Goal: Task Accomplishment & Management: Complete application form

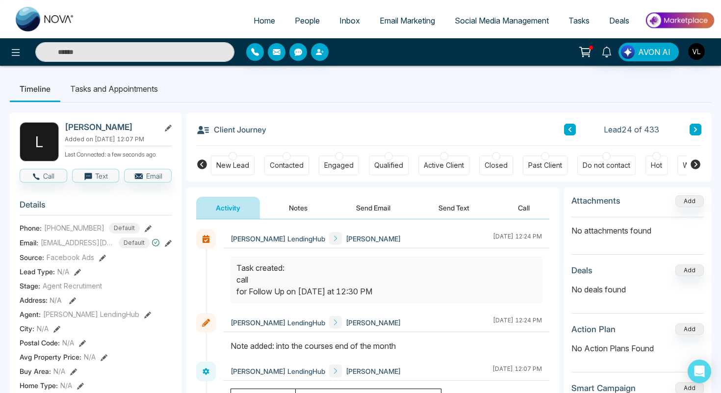
scroll to position [28, 0]
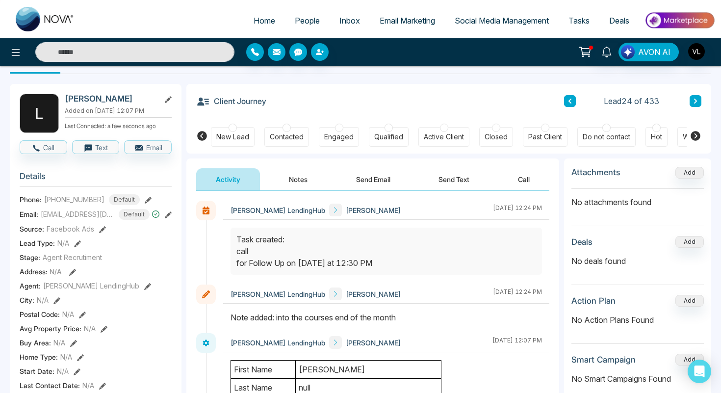
click at [289, 13] on link "People" at bounding box center [307, 20] width 45 height 19
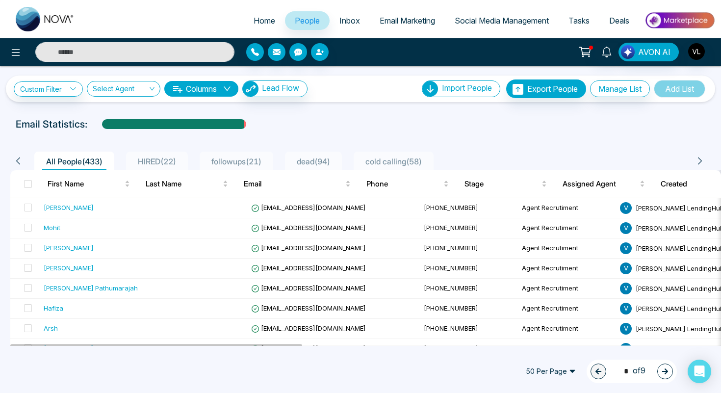
click at [115, 52] on input "text" at bounding box center [134, 52] width 199 height 20
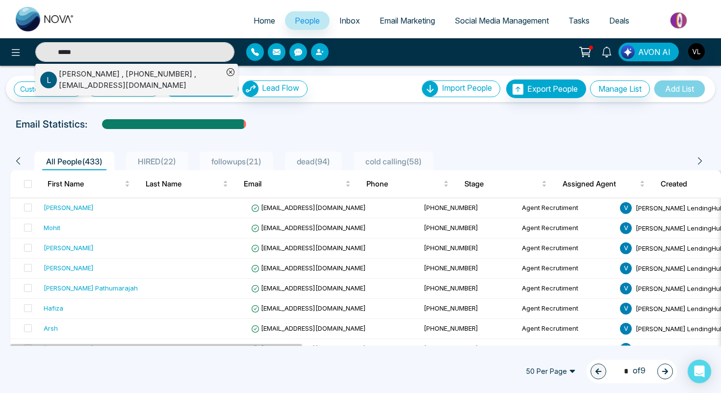
type input "*****"
click at [127, 77] on div "[PERSON_NAME] , [PHONE_NUMBER] , [EMAIL_ADDRESS][DOMAIN_NAME]" at bounding box center [141, 80] width 164 height 22
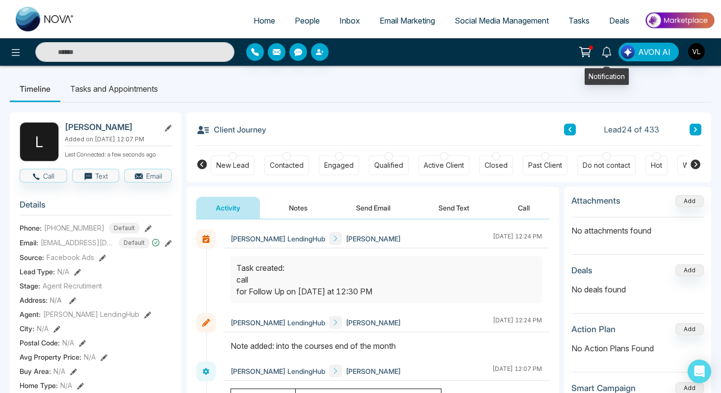
click at [610, 51] on icon at bounding box center [606, 52] width 11 height 11
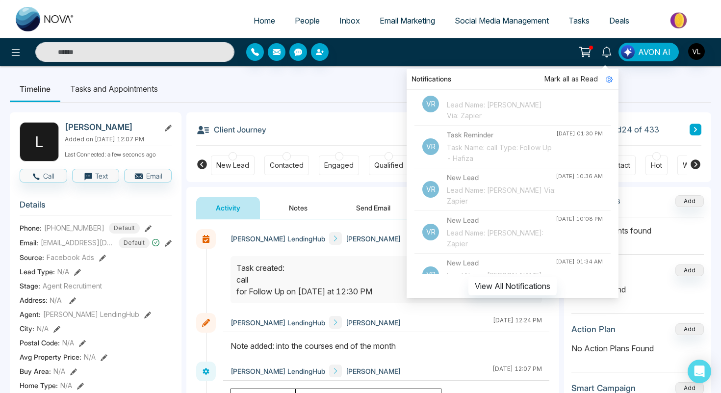
scroll to position [355, 0]
click at [302, 16] on span "People" at bounding box center [307, 21] width 25 height 10
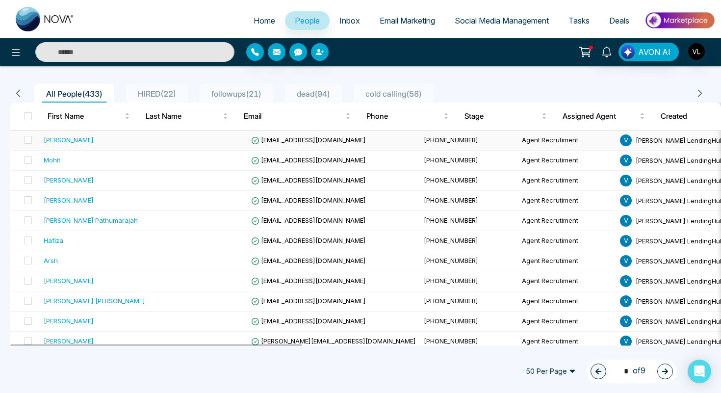
scroll to position [69, 0]
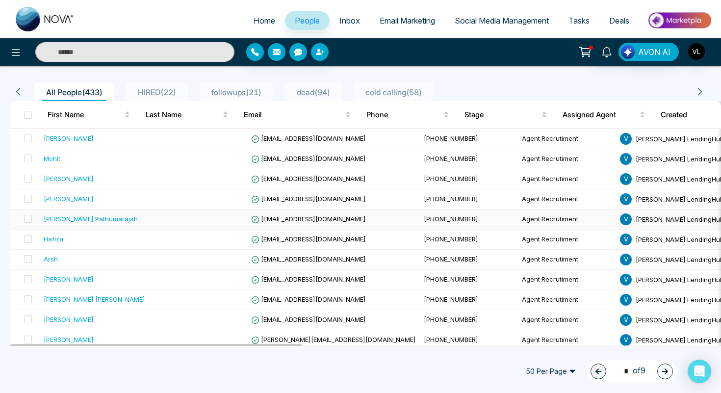
click at [94, 215] on div "[PERSON_NAME] Pathumarajah" at bounding box center [91, 219] width 94 height 10
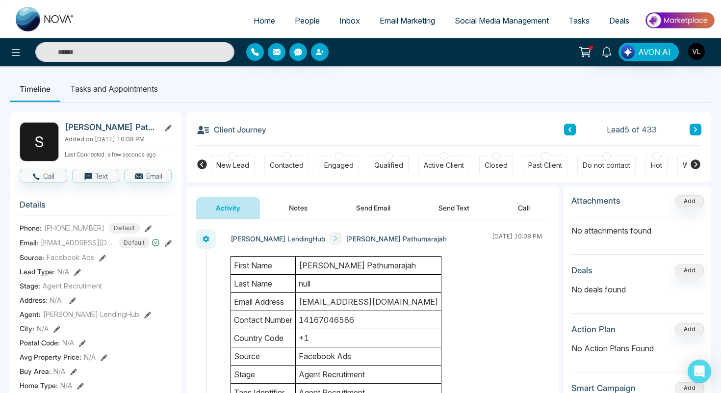
click at [141, 128] on h2 "[PERSON_NAME] Pathumarajah" at bounding box center [110, 127] width 91 height 10
copy h2 "Pathumarajah"
click at [297, 19] on span "People" at bounding box center [307, 21] width 25 height 10
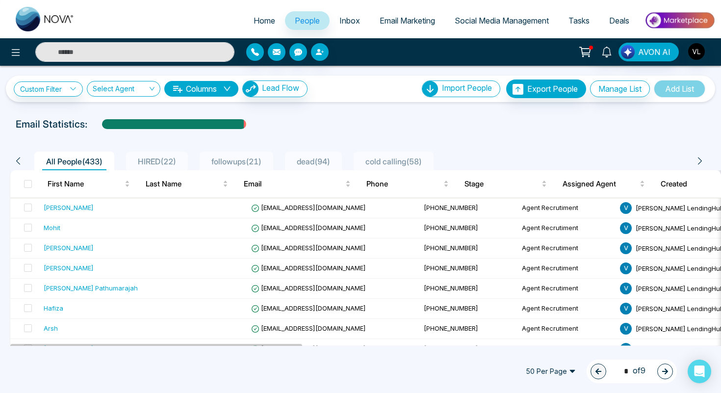
click at [111, 56] on input "text" at bounding box center [134, 52] width 199 height 20
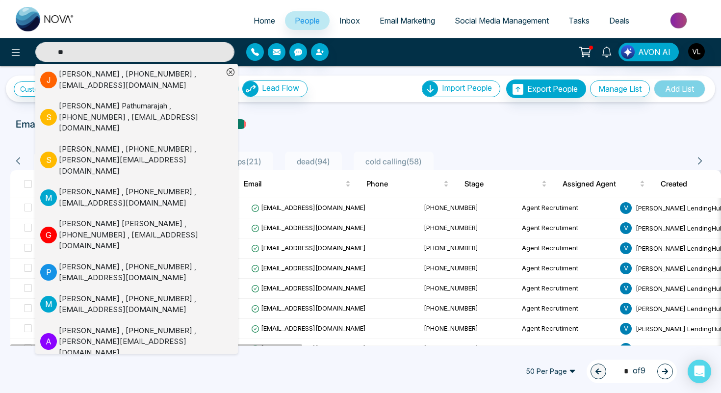
type input "*"
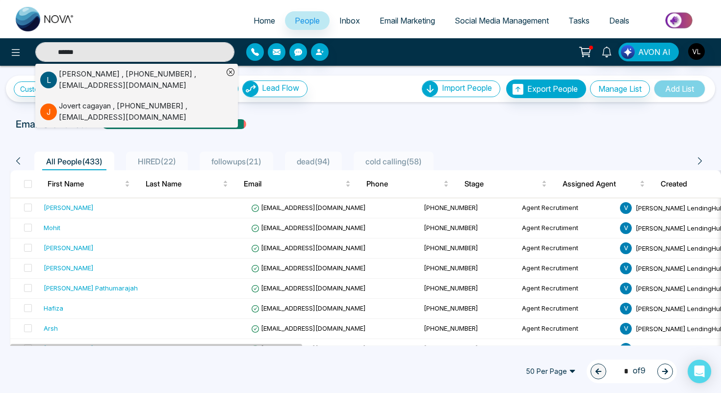
type input "******"
click at [131, 78] on div "[PERSON_NAME] , [PHONE_NUMBER] , [EMAIL_ADDRESS][DOMAIN_NAME]" at bounding box center [141, 80] width 164 height 22
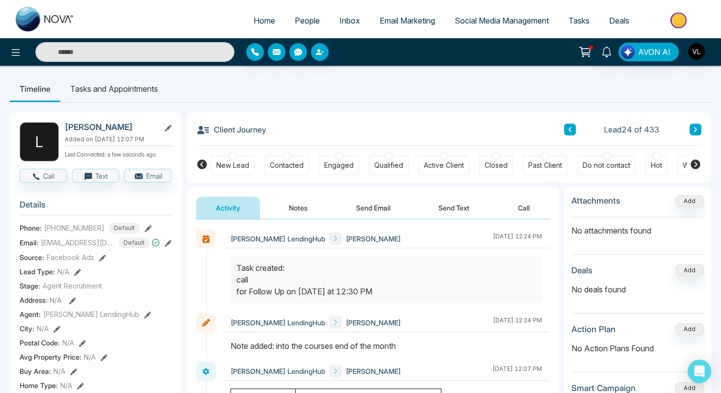
click at [132, 85] on li "Tasks and Appointments" at bounding box center [113, 89] width 107 height 26
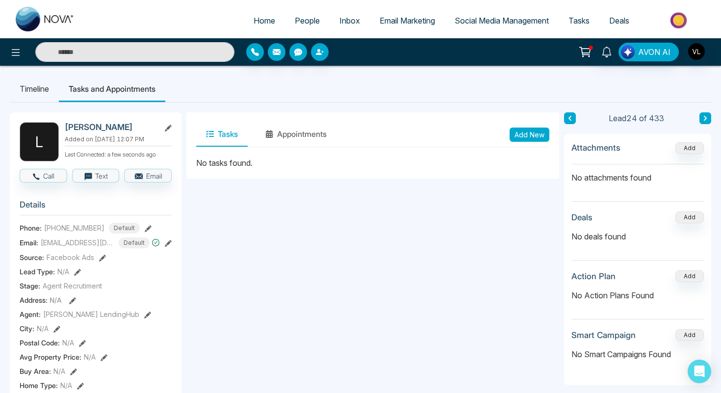
click at [513, 136] on button "Add New" at bounding box center [530, 135] width 40 height 14
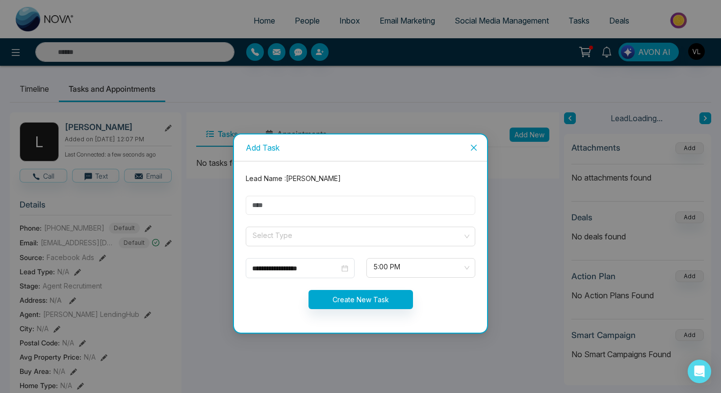
click at [304, 211] on input "text" at bounding box center [361, 205] width 230 height 19
type input "****"
click at [272, 241] on input "search" at bounding box center [357, 234] width 211 height 15
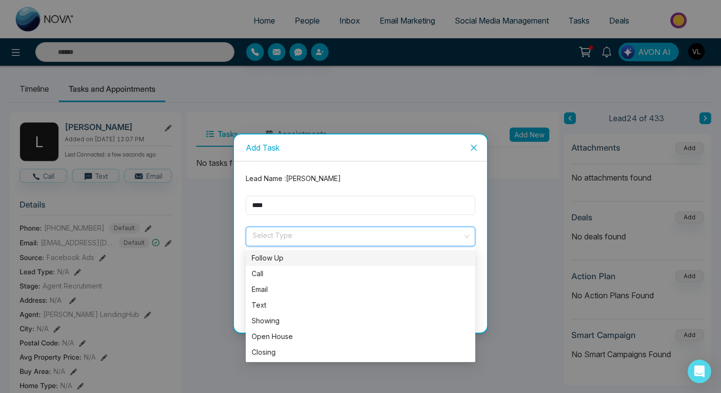
click at [280, 257] on div "Follow Up" at bounding box center [361, 258] width 218 height 11
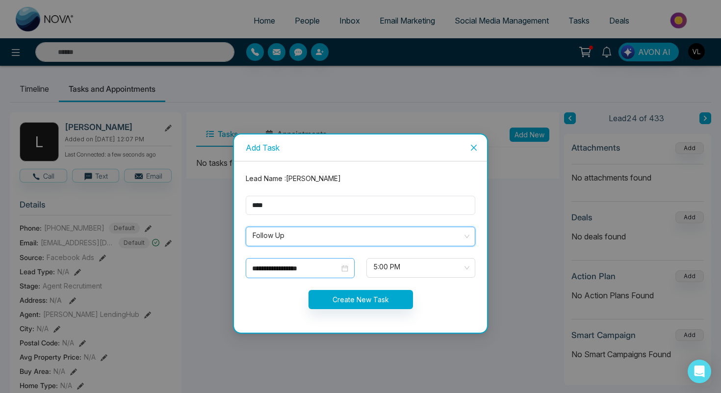
click at [331, 265] on input "**********" at bounding box center [295, 268] width 87 height 11
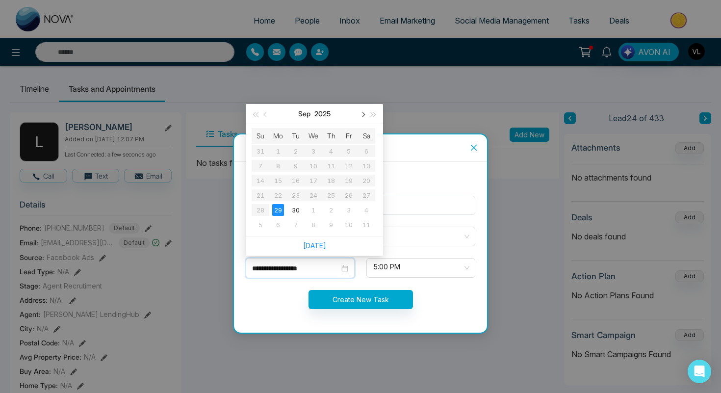
click at [361, 114] on span "button" at bounding box center [362, 114] width 5 height 5
type input "**********"
click at [309, 182] on div "15" at bounding box center [314, 181] width 12 height 12
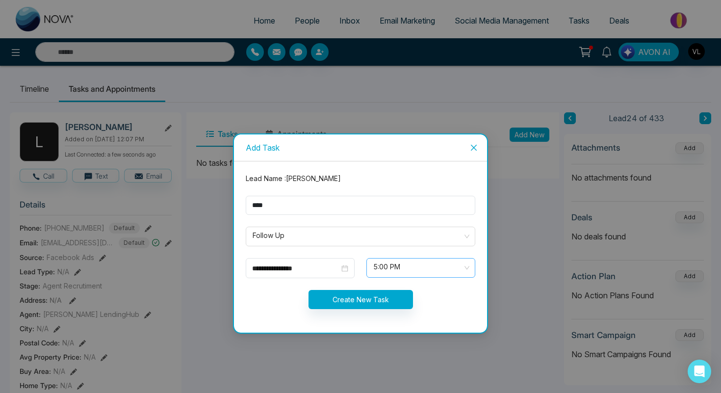
click at [378, 263] on span "5:00 PM" at bounding box center [420, 268] width 95 height 17
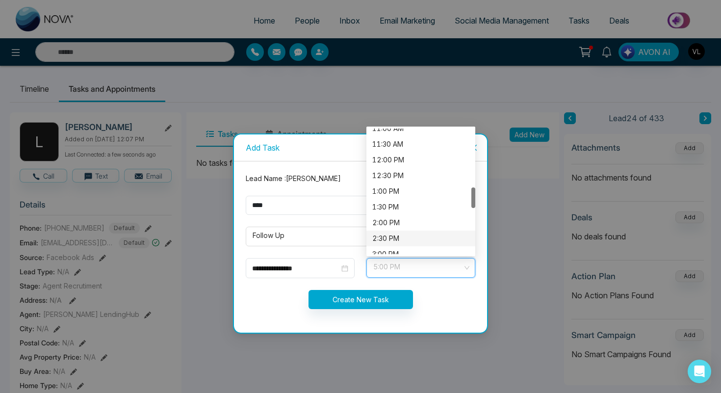
scroll to position [350, 0]
click at [388, 152] on div "11:30 AM" at bounding box center [420, 147] width 97 height 11
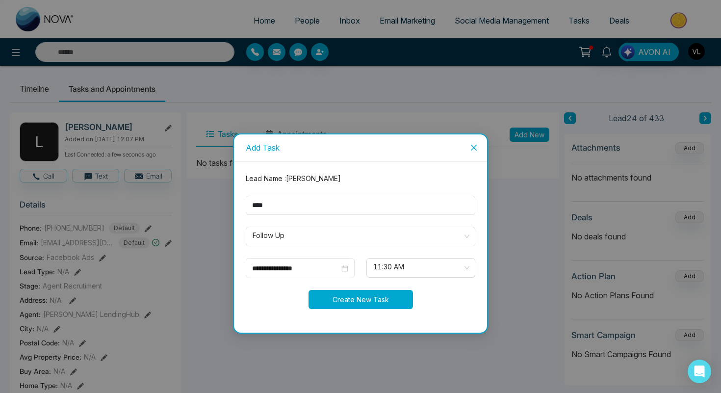
click at [341, 291] on button "Create New Task" at bounding box center [361, 299] width 104 height 19
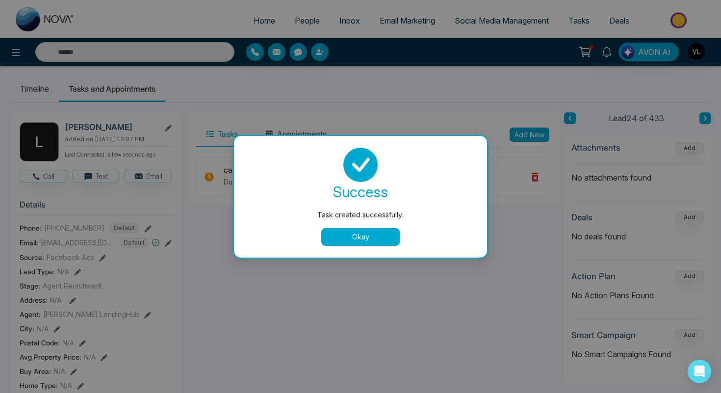
click at [350, 239] on button "Okay" at bounding box center [360, 237] width 78 height 18
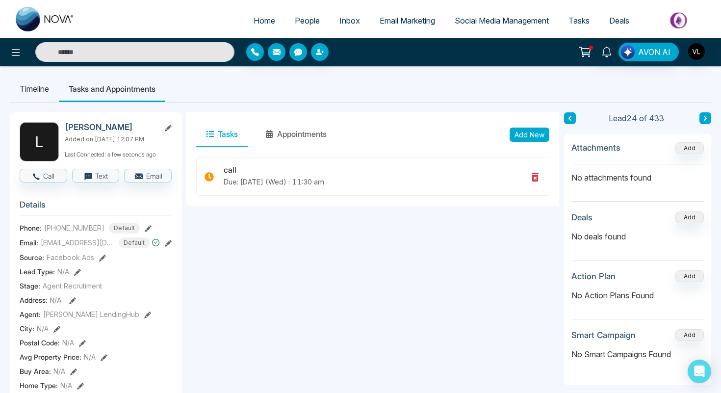
click at [297, 20] on span "People" at bounding box center [307, 21] width 25 height 10
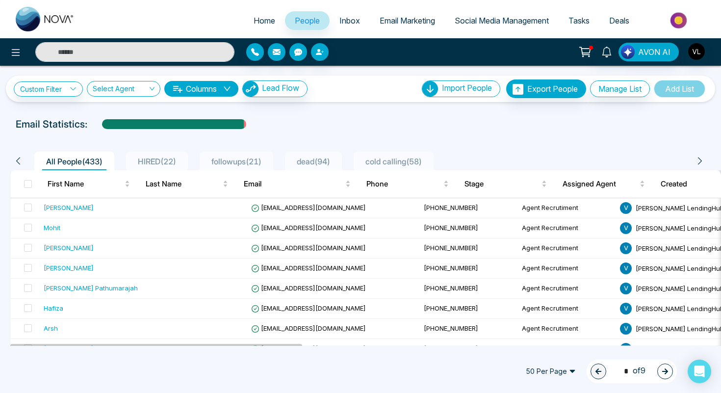
click at [136, 50] on input "text" at bounding box center [134, 52] width 199 height 20
click at [699, 53] on img "button" at bounding box center [696, 51] width 17 height 17
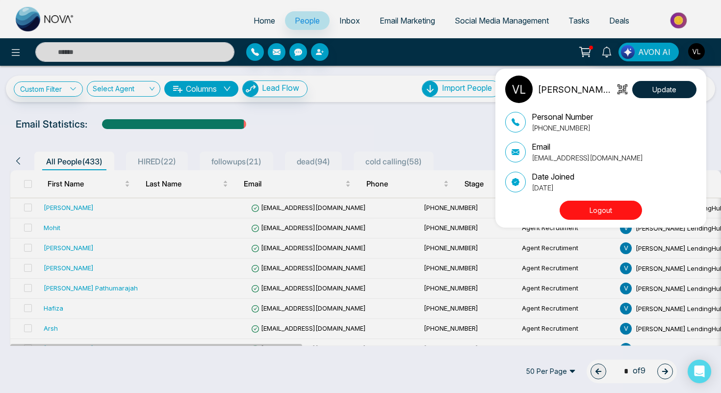
click at [599, 215] on button "Logout" at bounding box center [601, 210] width 82 height 19
